Goal: Book appointment/travel/reservation

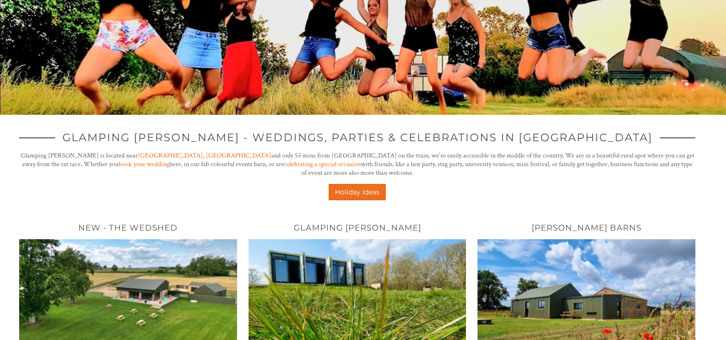
scroll to position [352, 0]
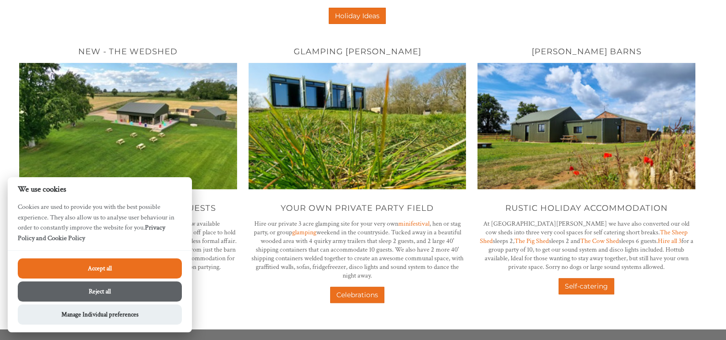
click at [115, 265] on button "Accept all" at bounding box center [100, 268] width 164 height 20
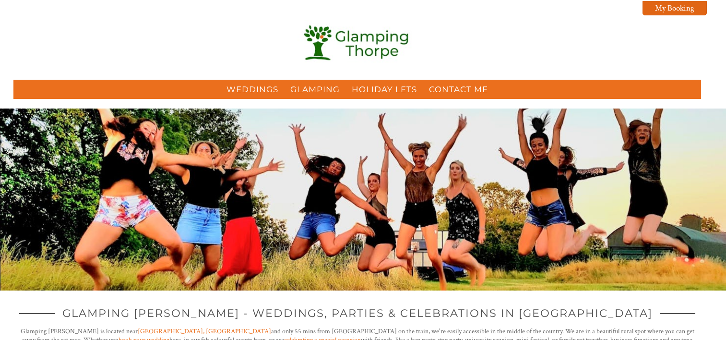
scroll to position [348, 0]
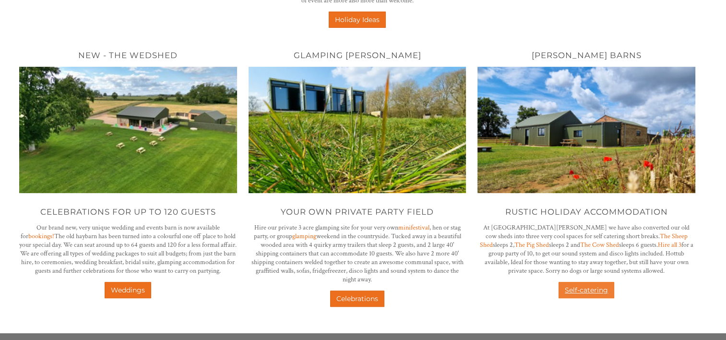
click at [572, 282] on link "Self-catering" at bounding box center [587, 290] width 56 height 16
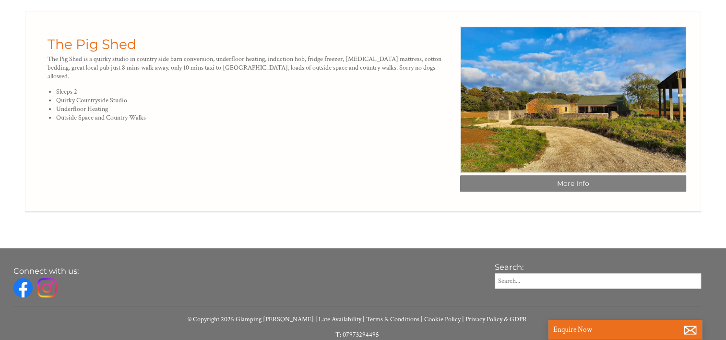
scroll to position [1215, 0]
